Goal: Task Accomplishment & Management: Use online tool/utility

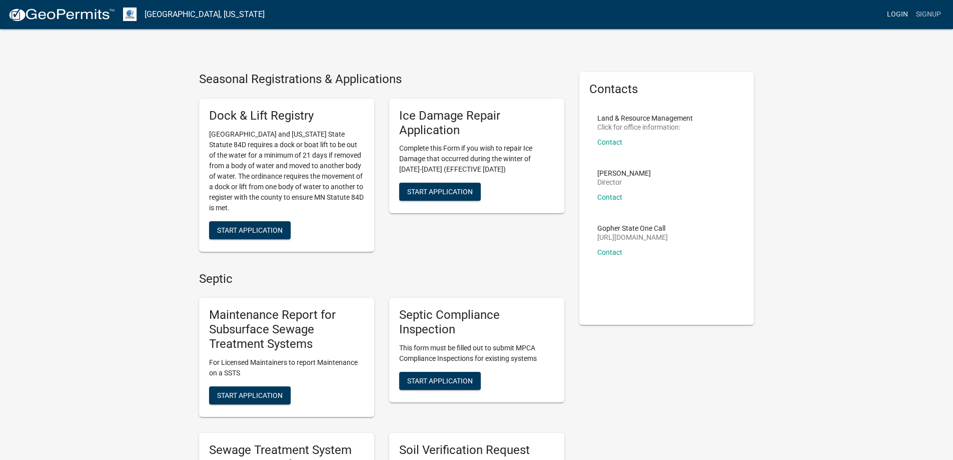
click at [905, 16] on link "Login" at bounding box center [897, 14] width 29 height 19
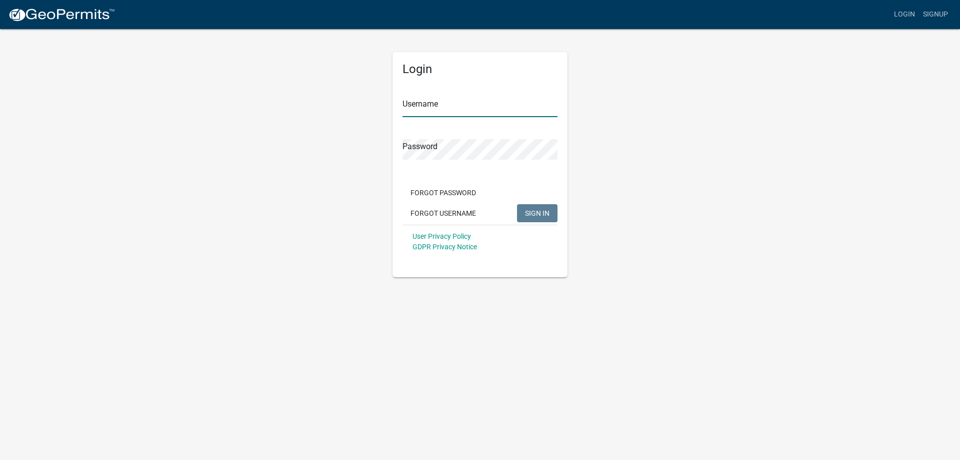
type input "llarson"
click at [534, 212] on span "SIGN IN" at bounding box center [537, 213] width 25 height 8
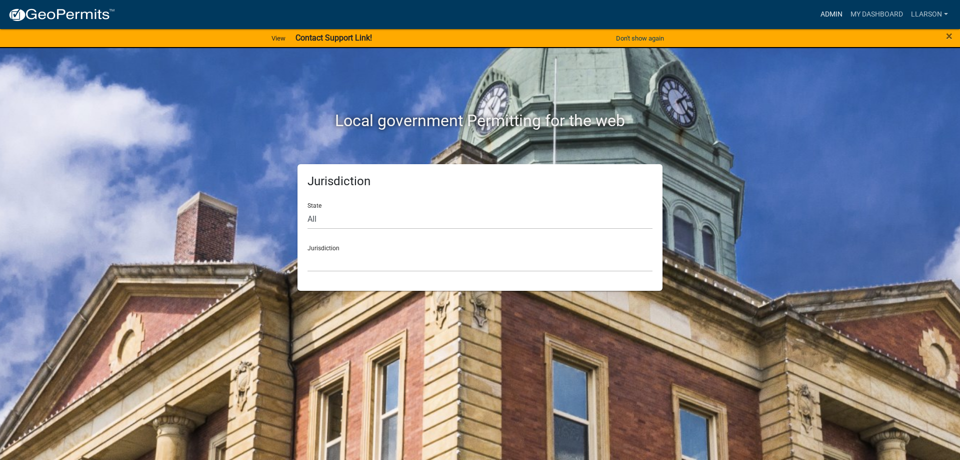
click at [829, 13] on link "Admin" at bounding box center [832, 14] width 30 height 19
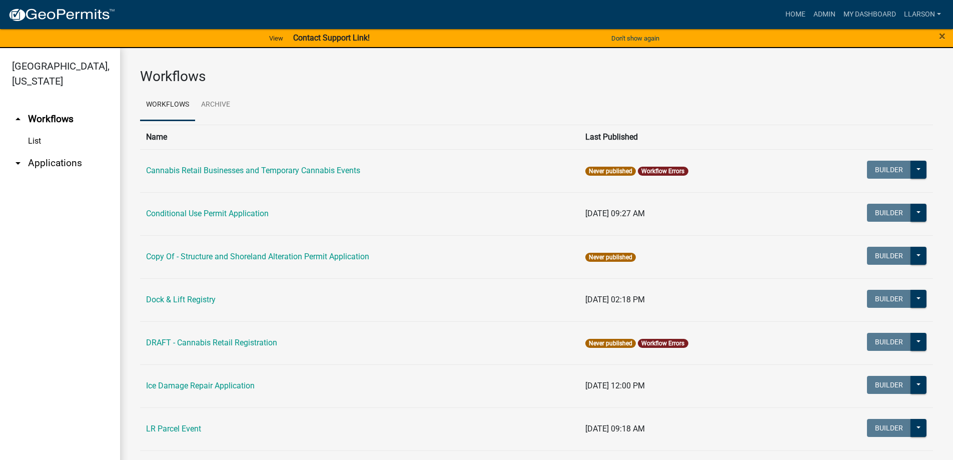
click at [50, 165] on link "arrow_drop_down Applications" at bounding box center [60, 163] width 120 height 24
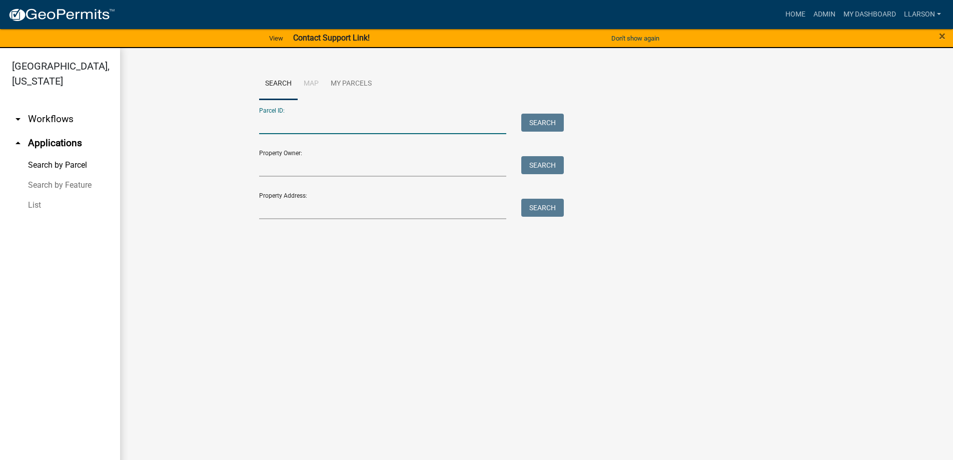
click at [333, 121] on input "Parcel ID:" at bounding box center [383, 124] width 248 height 21
type input "40000100088900"
click at [552, 119] on button "Search" at bounding box center [542, 123] width 43 height 18
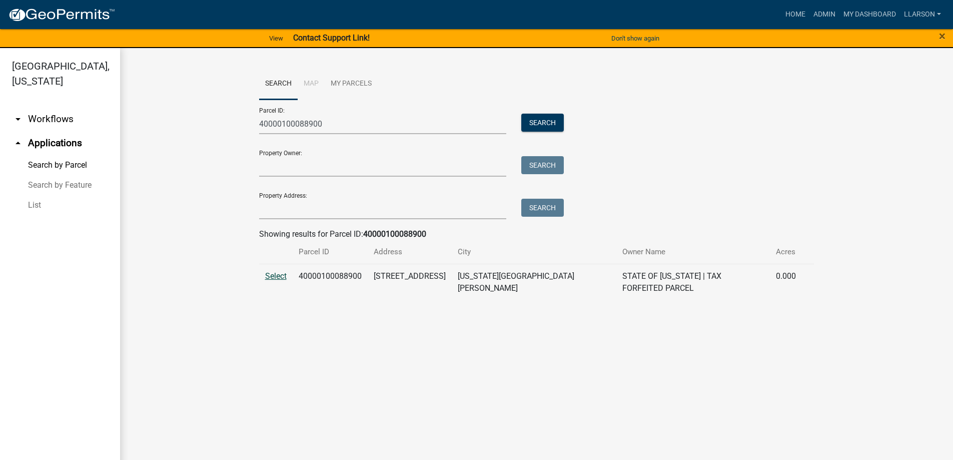
click at [265, 272] on span "Select" at bounding box center [276, 276] width 22 height 10
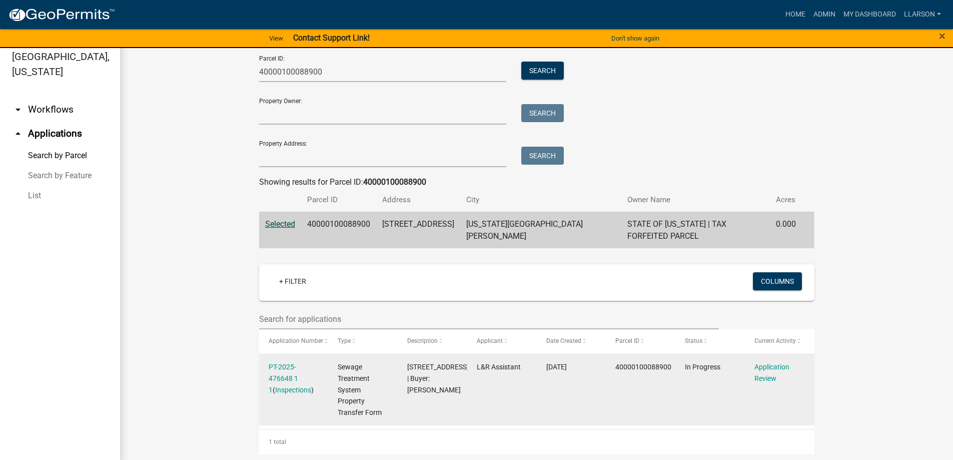
scroll to position [12, 0]
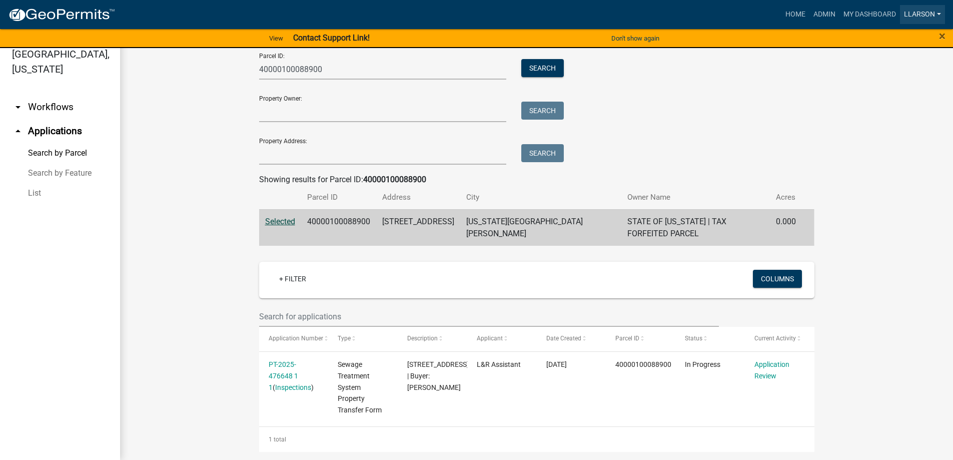
click at [935, 11] on link "llarson" at bounding box center [922, 14] width 45 height 19
click at [894, 100] on link "Logout" at bounding box center [905, 98] width 80 height 24
